Goal: Information Seeking & Learning: Learn about a topic

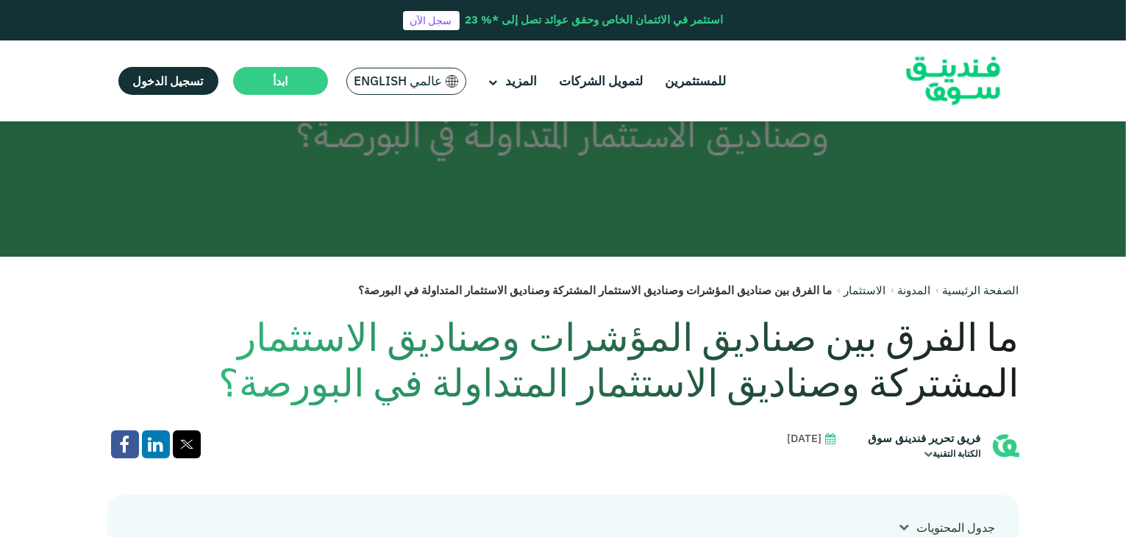
scroll to position [343, 0]
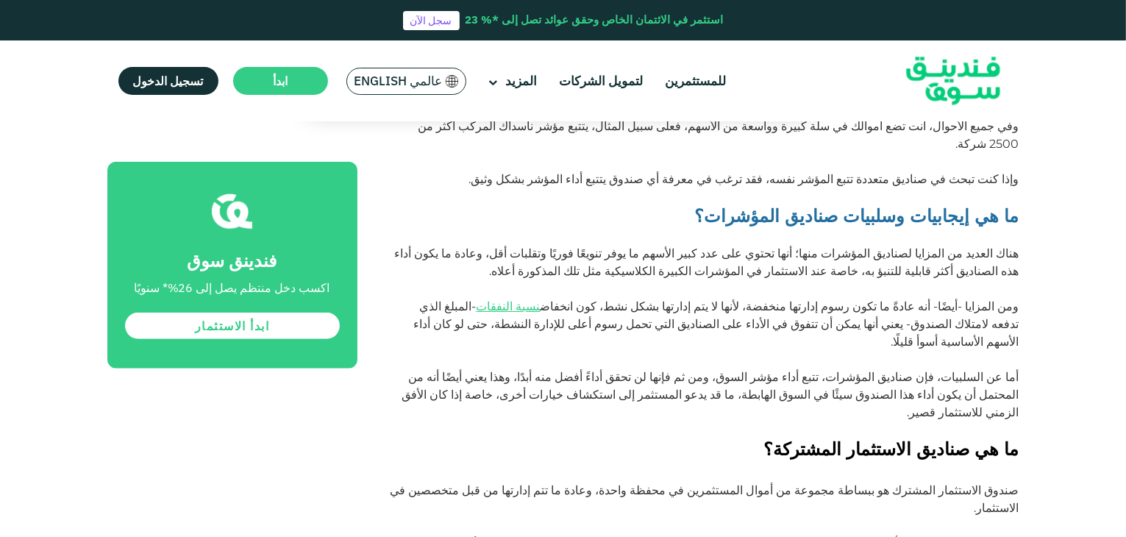
scroll to position [1205, 0]
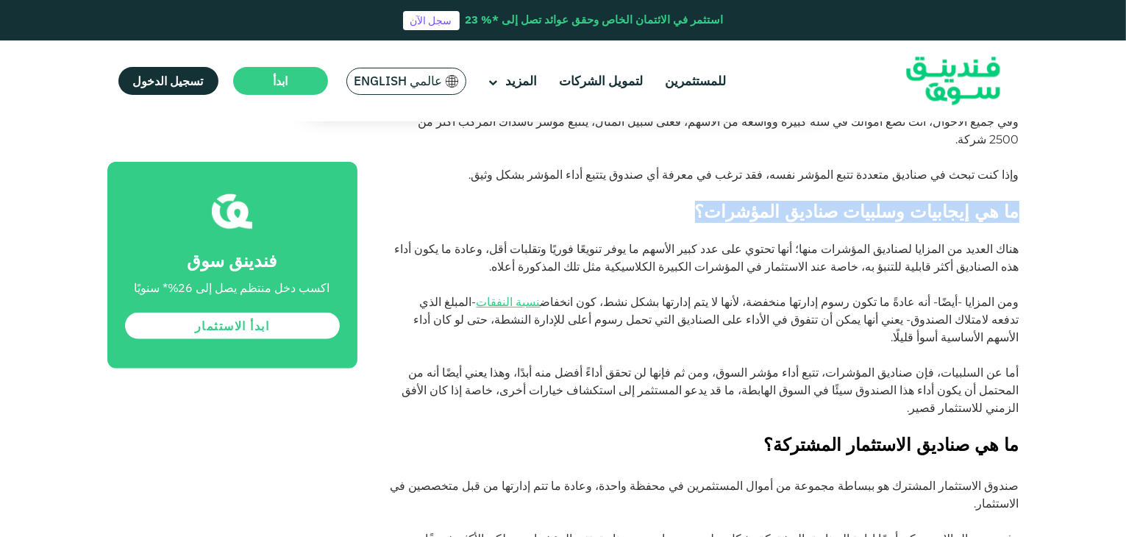
drag, startPoint x: 1125, startPoint y: 161, endPoint x: 1127, endPoint y: 168, distance: 7.5
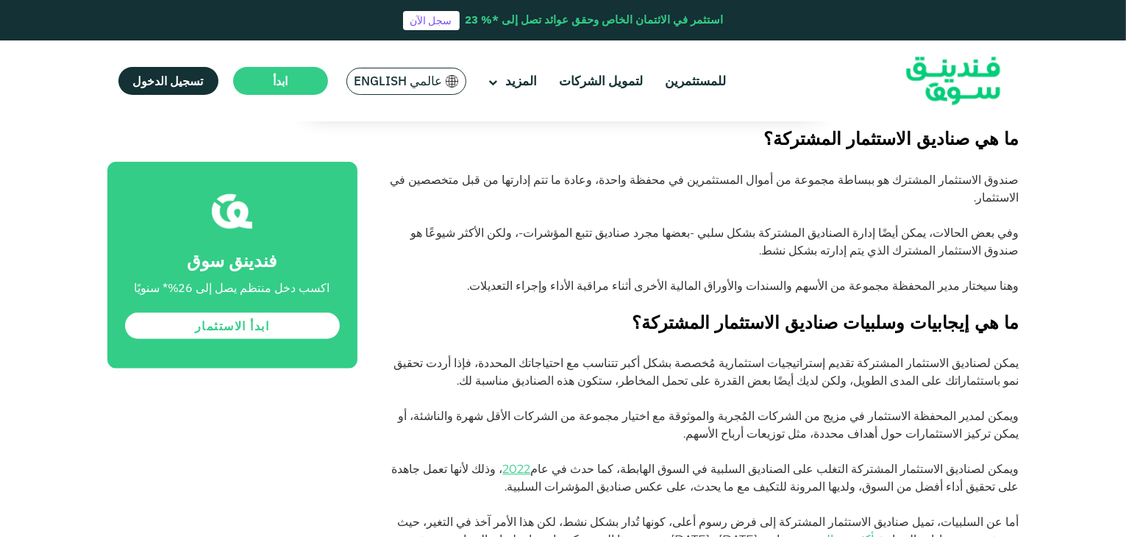
scroll to position [1478, 0]
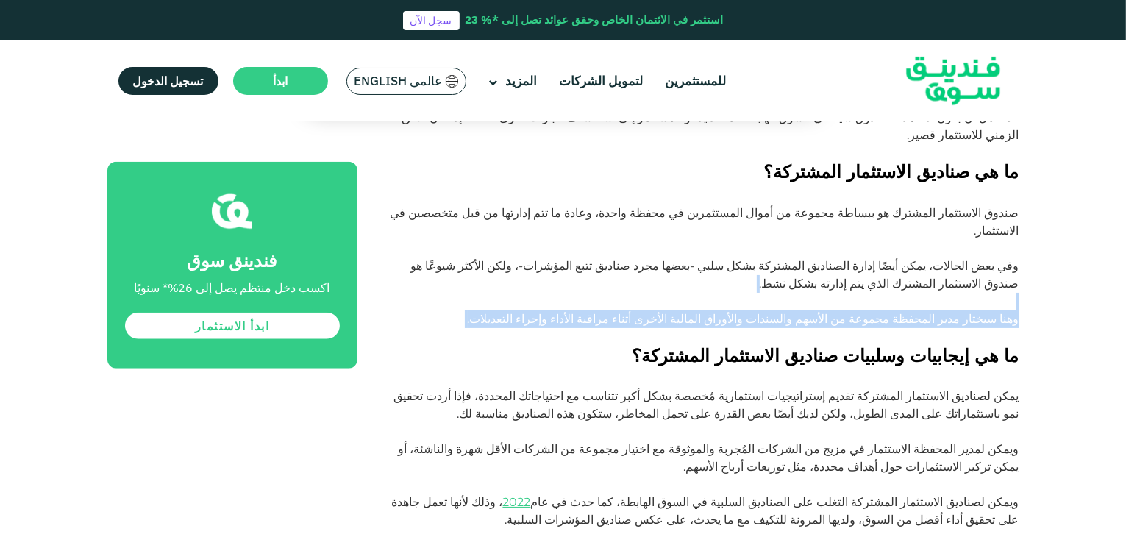
drag, startPoint x: 1121, startPoint y: 222, endPoint x: 1127, endPoint y: 207, distance: 16.5
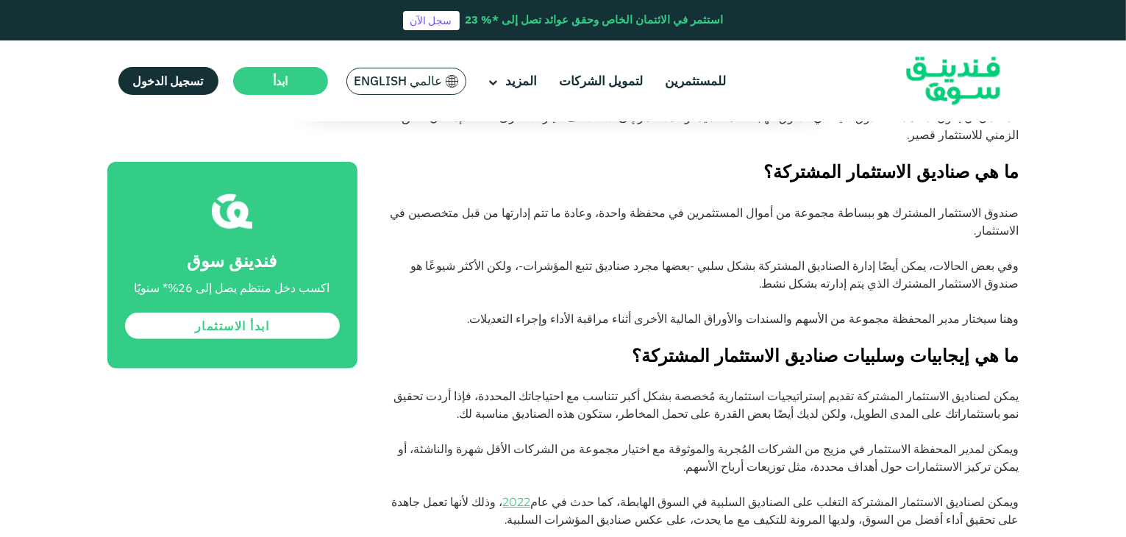
click at [1078, 201] on div "الصفحة الرئيسية المدونة الاستثمار" at bounding box center [563, 344] width 1126 height 3400
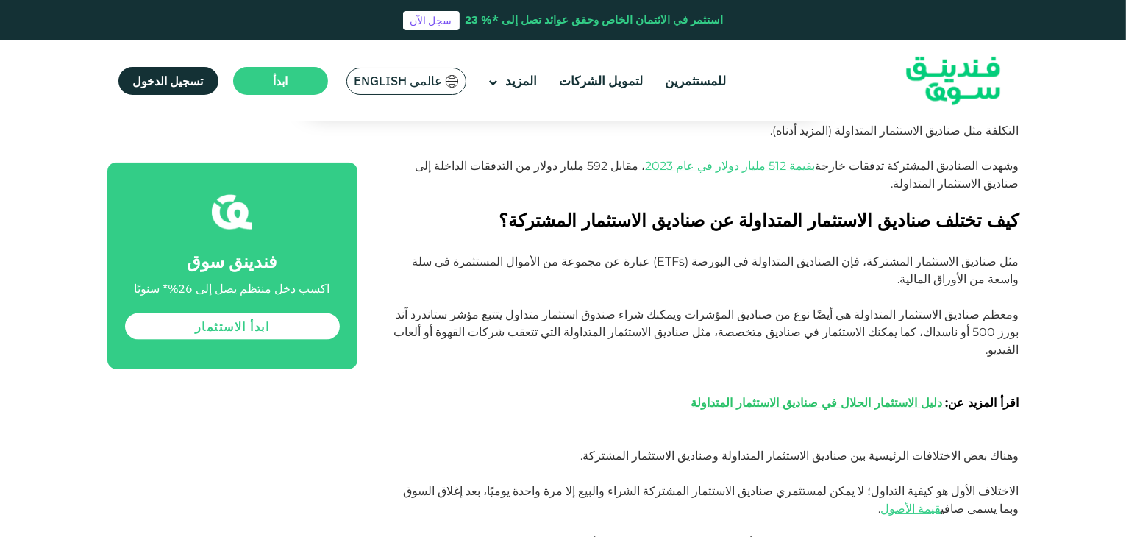
scroll to position [1942, 0]
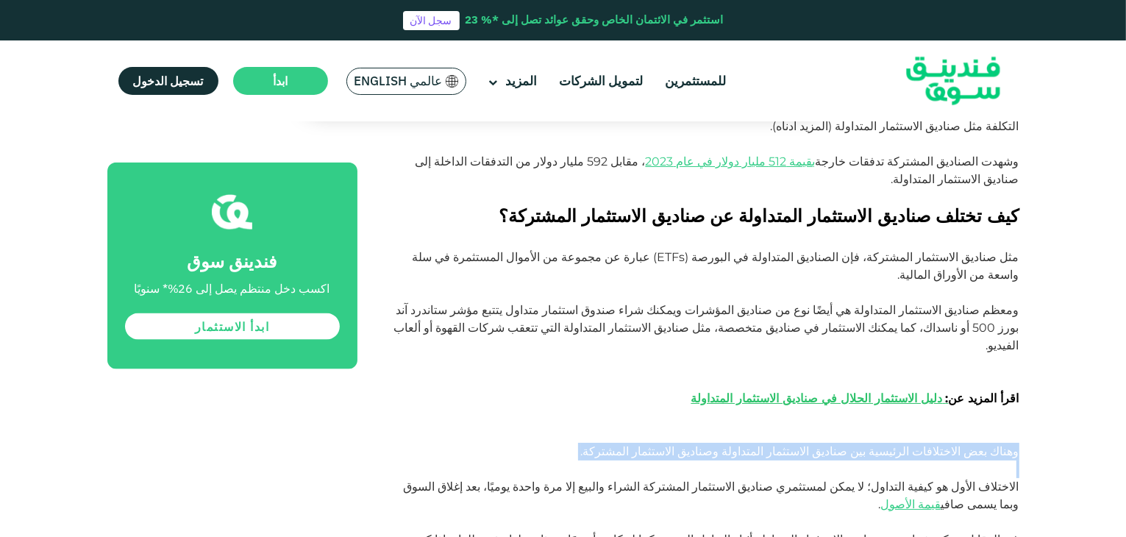
drag, startPoint x: 1124, startPoint y: 277, endPoint x: 1129, endPoint y: 313, distance: 37.1
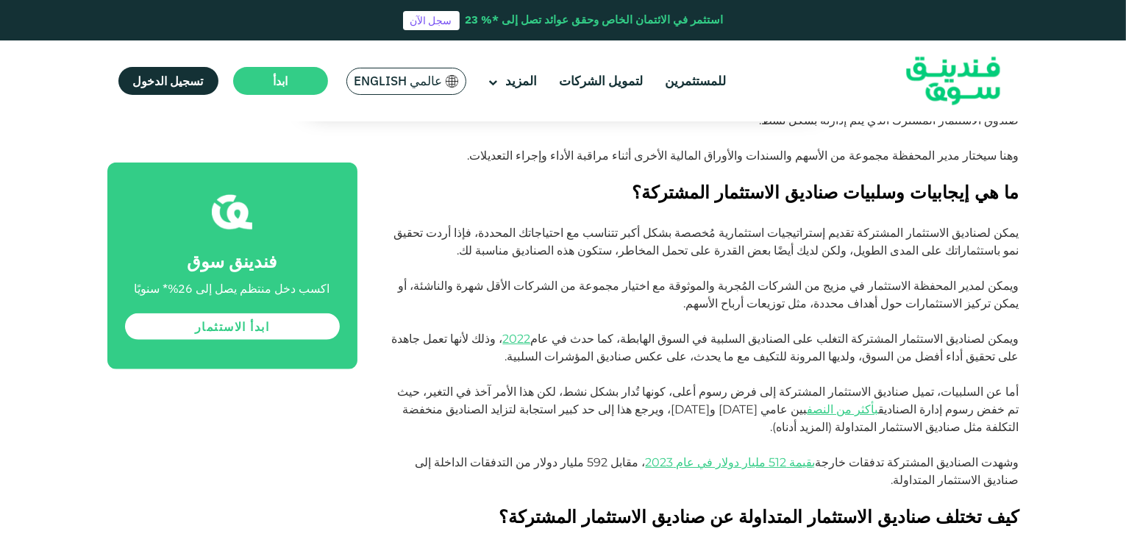
scroll to position [1645, 0]
